Goal: Task Accomplishment & Management: Manage account settings

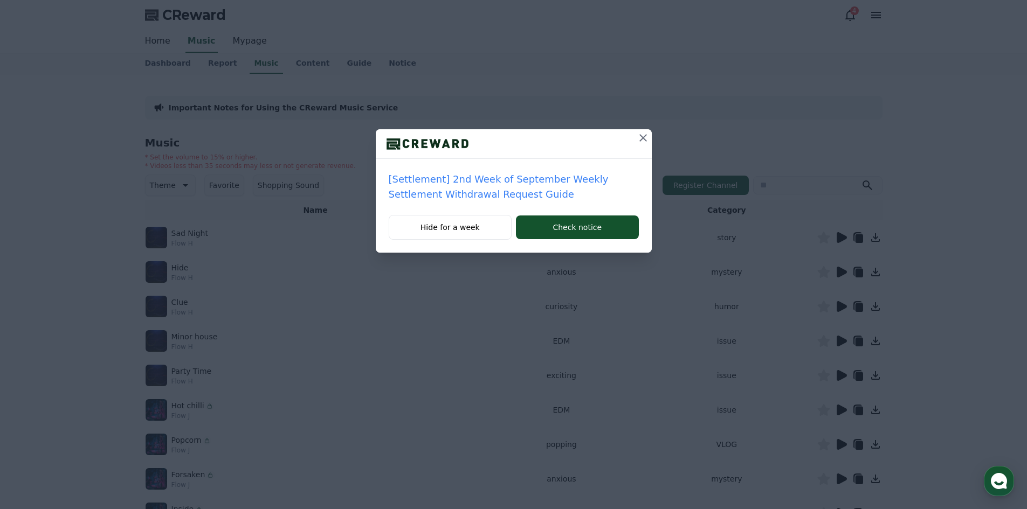
click at [645, 142] on icon at bounding box center [643, 138] width 13 height 13
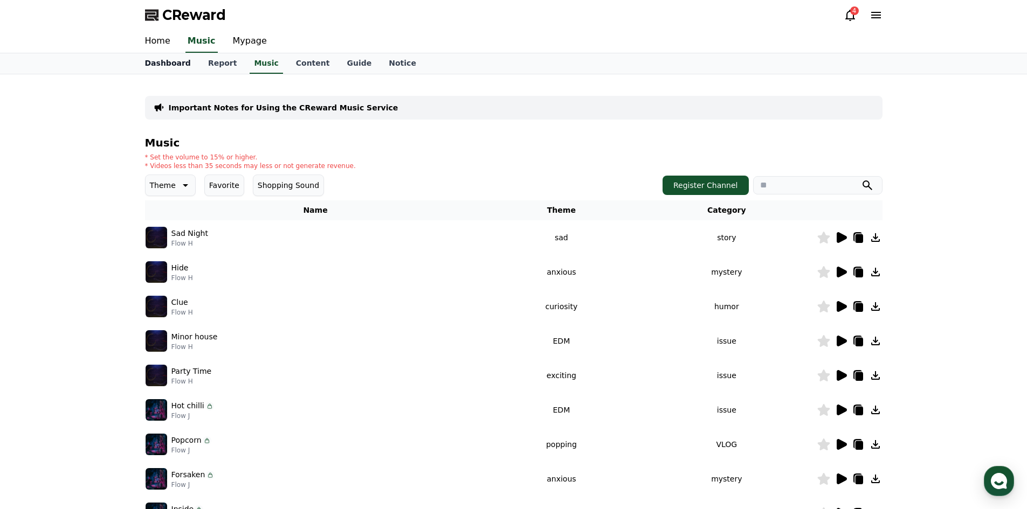
click at [171, 59] on link "Dashboard" at bounding box center [167, 63] width 63 height 20
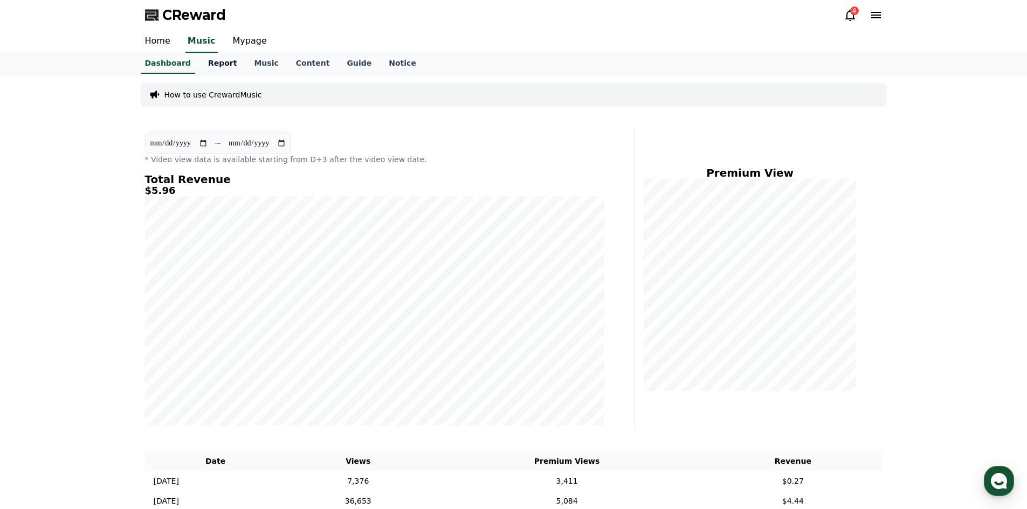
click at [226, 67] on link "Report" at bounding box center [222, 63] width 46 height 20
click at [252, 65] on link "Music" at bounding box center [266, 63] width 42 height 20
click at [292, 65] on link "Content" at bounding box center [312, 63] width 51 height 20
click at [161, 61] on link "Dashboard" at bounding box center [167, 63] width 63 height 20
click at [160, 38] on link "Home" at bounding box center [157, 41] width 43 height 23
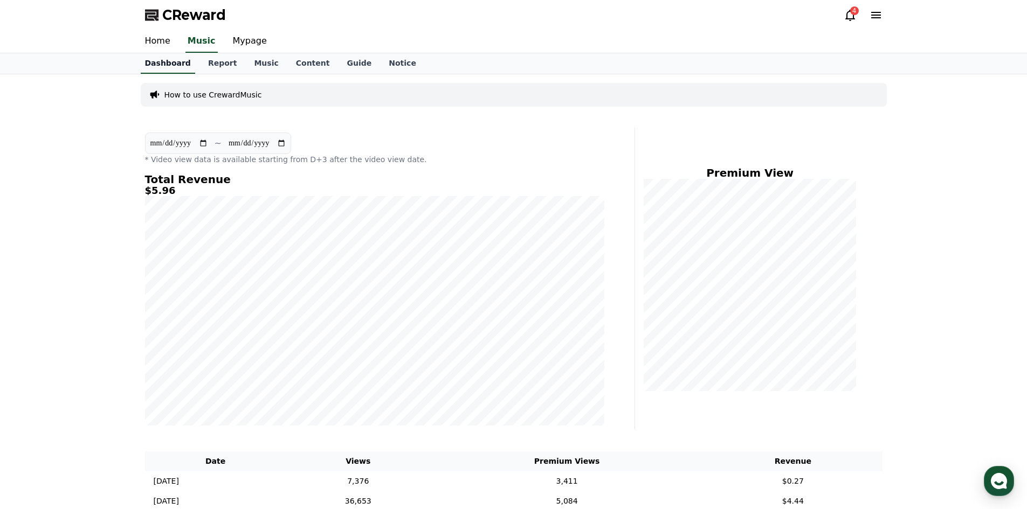
click div "Start Now"
click at [248, 34] on link "Mypage" at bounding box center [249, 41] width 51 height 23
select select "**********"
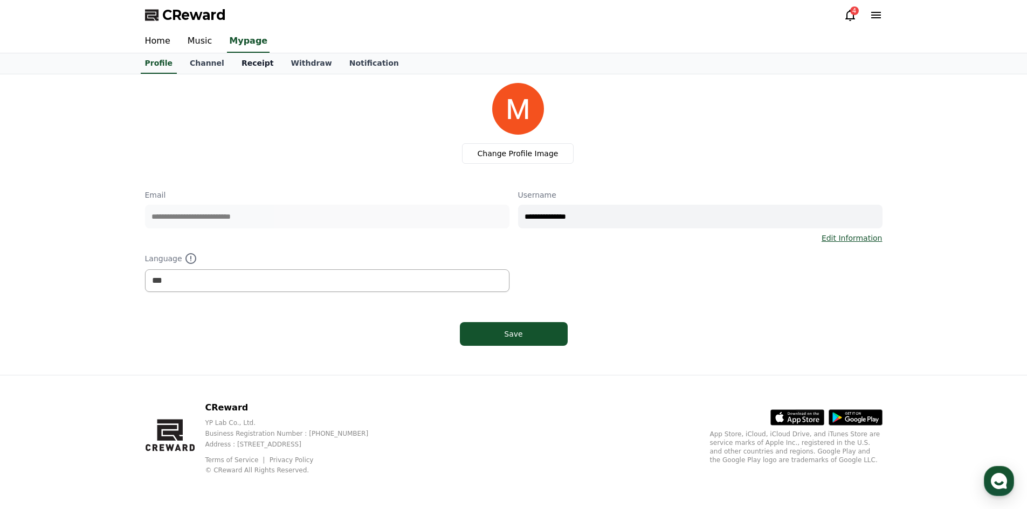
click at [239, 64] on link "Receipt" at bounding box center [258, 63] width 50 height 20
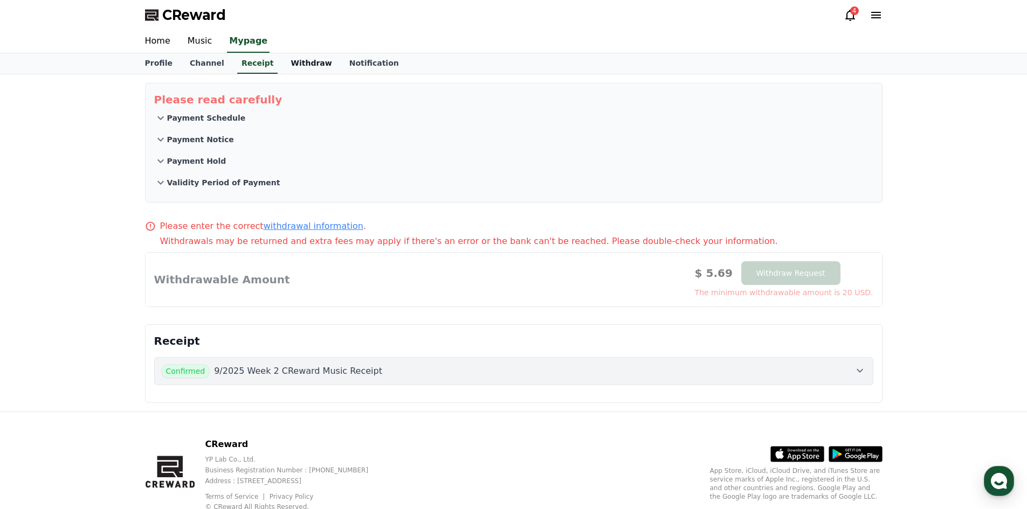
click at [282, 67] on link "Withdraw" at bounding box center [311, 63] width 58 height 20
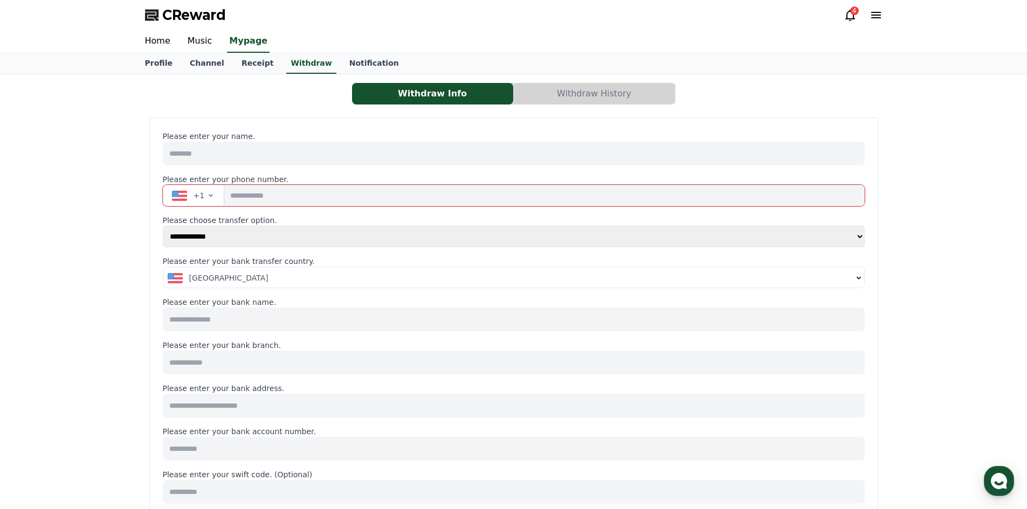
click at [206, 198] on icon "button" at bounding box center [210, 195] width 9 height 9
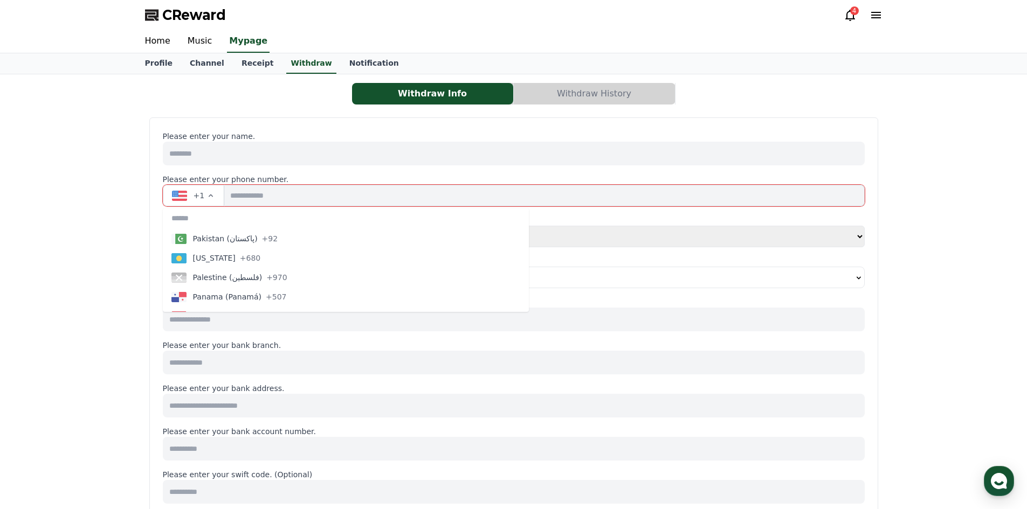
scroll to position [3199, 0]
click at [245, 238] on span "Pakistan (‫پاکستان‬‎)" at bounding box center [225, 239] width 65 height 11
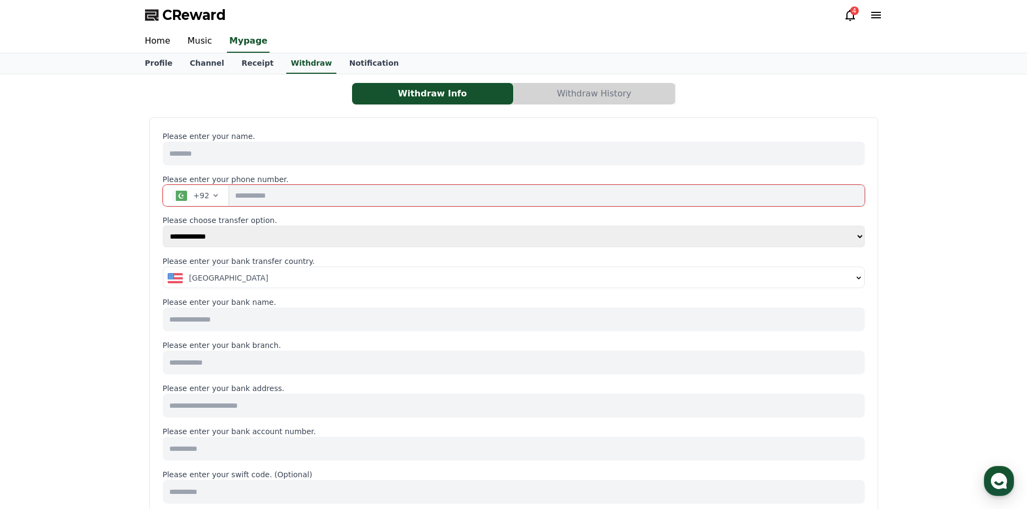
click at [846, 239] on select "**********" at bounding box center [514, 237] width 702 height 22
click at [820, 245] on select "**********" at bounding box center [514, 237] width 702 height 22
click at [839, 245] on select "**********" at bounding box center [514, 237] width 702 height 22
click at [163, 226] on select "**********" at bounding box center [514, 237] width 702 height 22
click at [778, 285] on button "[GEOGRAPHIC_DATA]" at bounding box center [513, 278] width 701 height 22
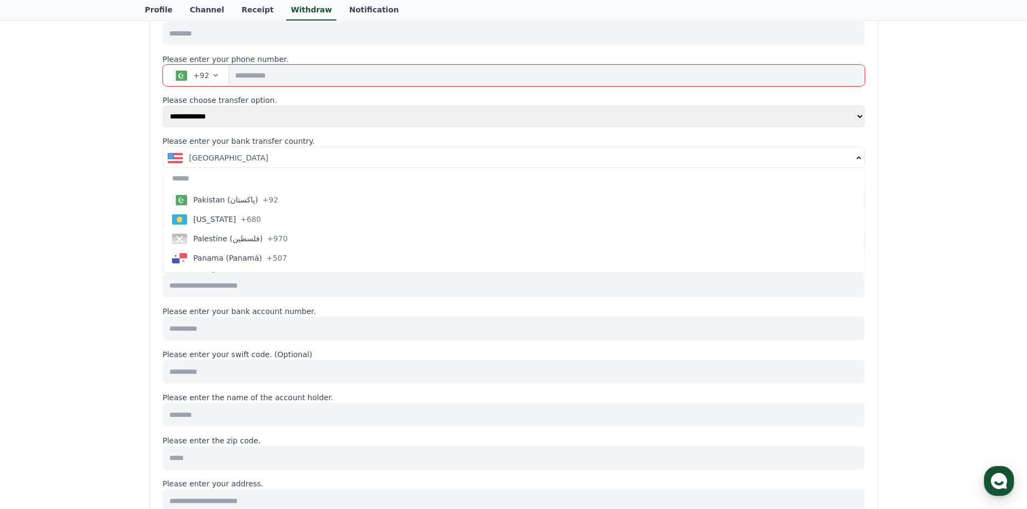
scroll to position [3195, 0]
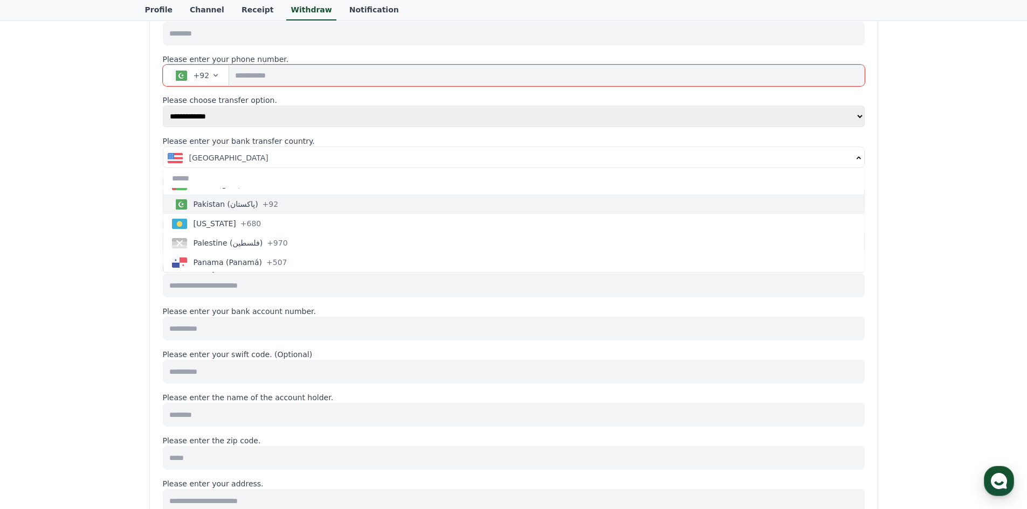
click at [262, 209] on span "+92" at bounding box center [270, 204] width 16 height 11
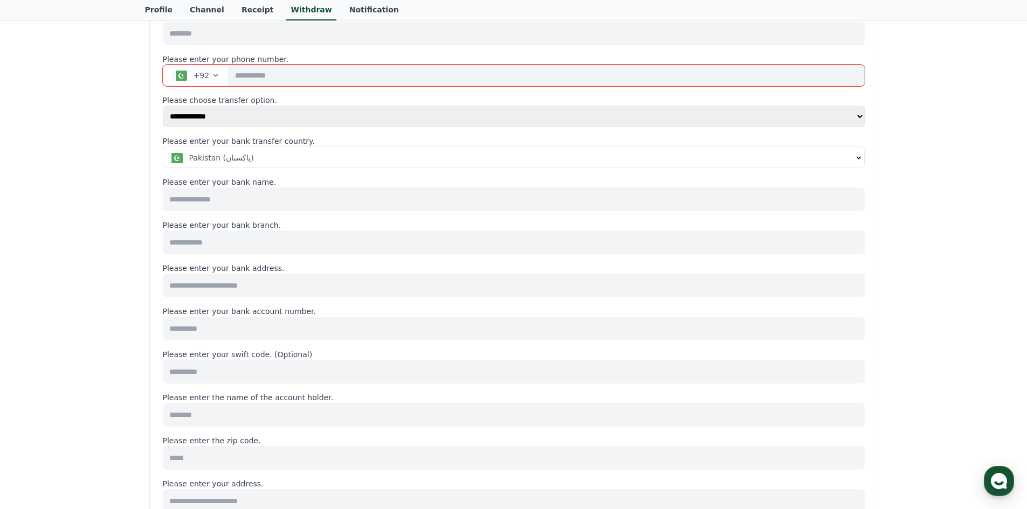
click at [259, 203] on input at bounding box center [514, 200] width 702 height 24
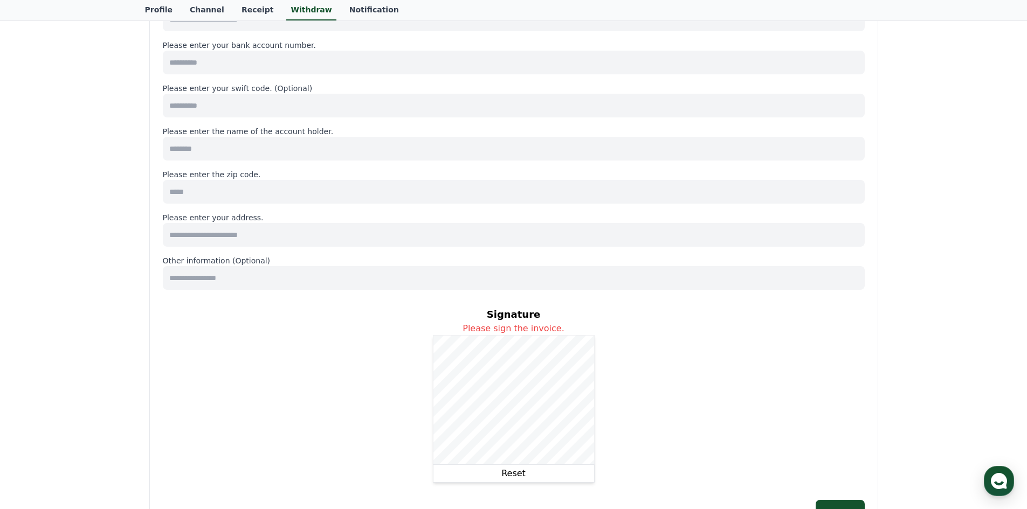
scroll to position [392, 0]
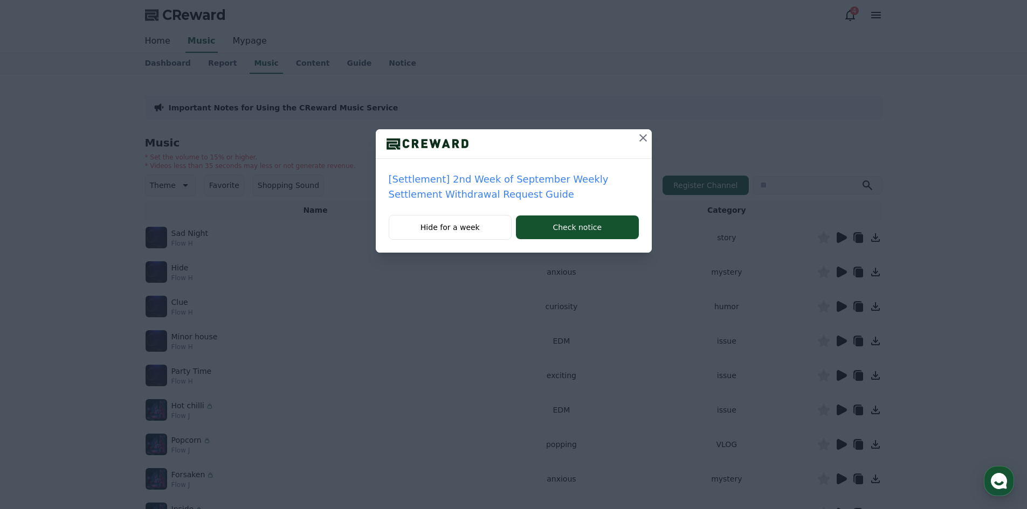
click at [644, 134] on icon at bounding box center [643, 138] width 13 height 13
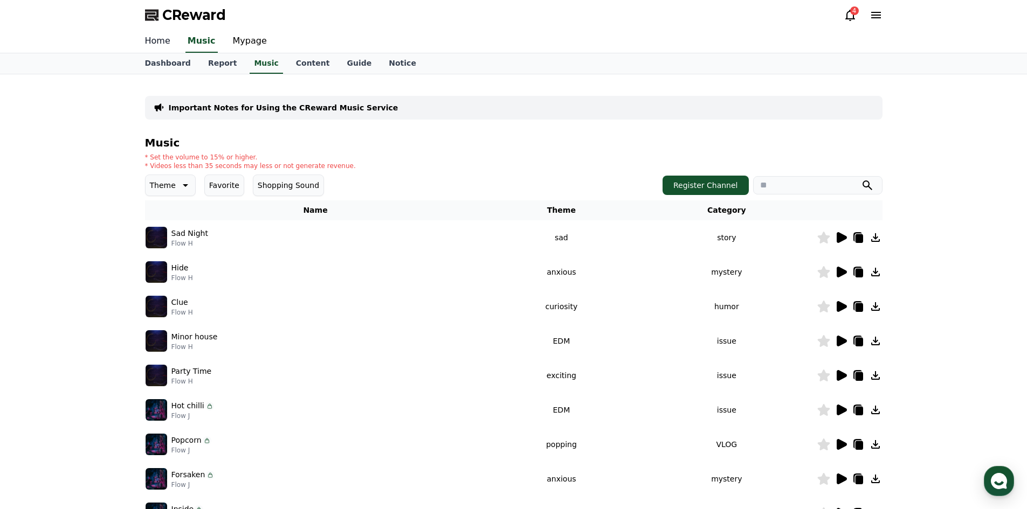
click at [159, 40] on link "Home" at bounding box center [157, 41] width 43 height 23
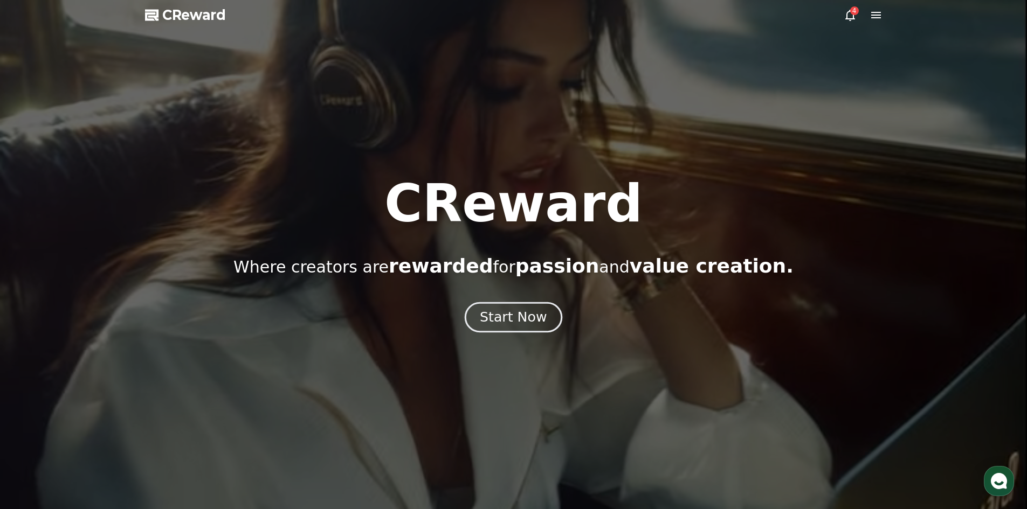
click at [502, 310] on div "Start Now" at bounding box center [513, 317] width 67 height 18
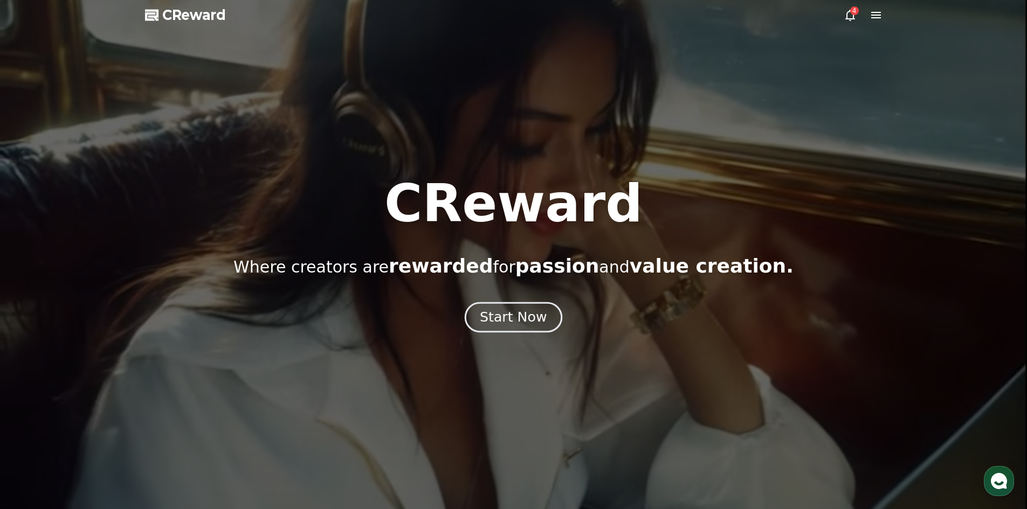
click at [499, 314] on div "Start Now" at bounding box center [513, 317] width 67 height 18
